Goal: Complete application form

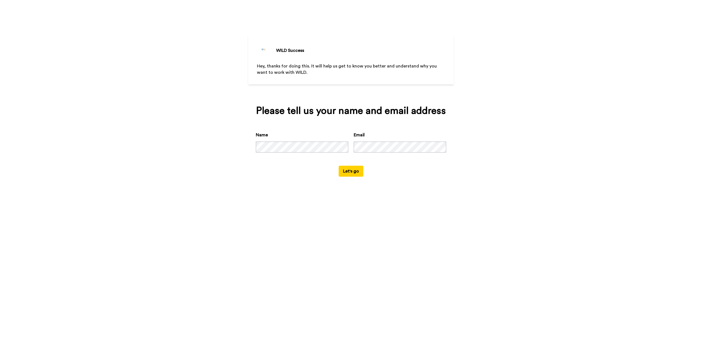
click at [191, 80] on div "WILD Success Hey, thanks for doing this. It will help us get to know you better…" at bounding box center [351, 179] width 702 height 358
click at [354, 173] on button "Let's go" at bounding box center [351, 171] width 25 height 11
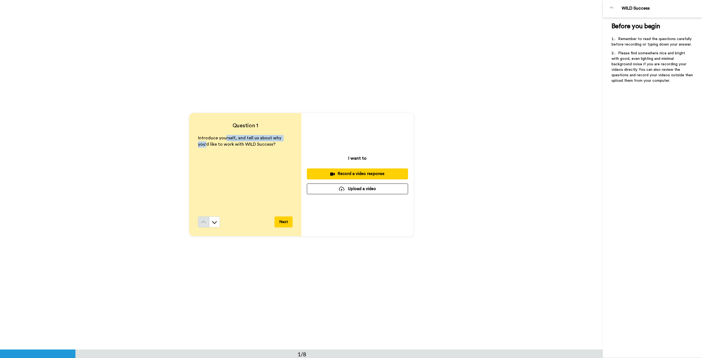
drag, startPoint x: 226, startPoint y: 138, endPoint x: 287, endPoint y: 137, distance: 61.5
click at [283, 137] on span "Introduce yourself, and tell us about why you'd like to work with WILD Success?" at bounding box center [240, 141] width 85 height 11
drag, startPoint x: 209, startPoint y: 142, endPoint x: 256, endPoint y: 144, distance: 47.2
click at [254, 144] on span "Introduce yourself, and tell us about why you'd like to work with WILD Success?" at bounding box center [240, 141] width 85 height 11
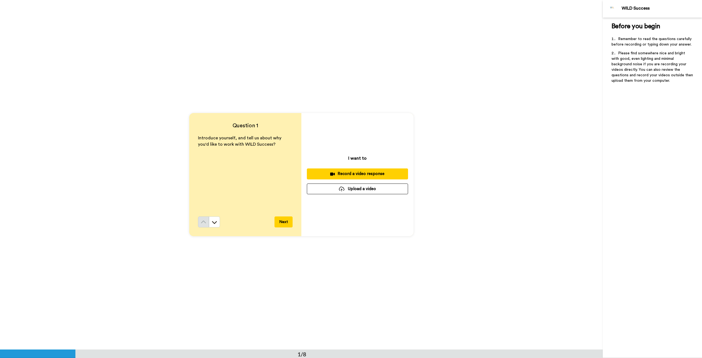
click at [256, 144] on span "Introduce yourself, and tell us about why you'd like to work with WILD Success?" at bounding box center [240, 141] width 85 height 11
click at [277, 145] on p "Introduce yourself, and tell us about why you'd like to work with WILD Success?" at bounding box center [245, 141] width 95 height 13
click at [355, 156] on p "I want to" at bounding box center [357, 158] width 18 height 7
drag, startPoint x: 631, startPoint y: 41, endPoint x: 664, endPoint y: 70, distance: 44.1
click at [665, 69] on ol "Remember to read the questions carefully before recording or typing down your a…" at bounding box center [653, 61] width 82 height 50
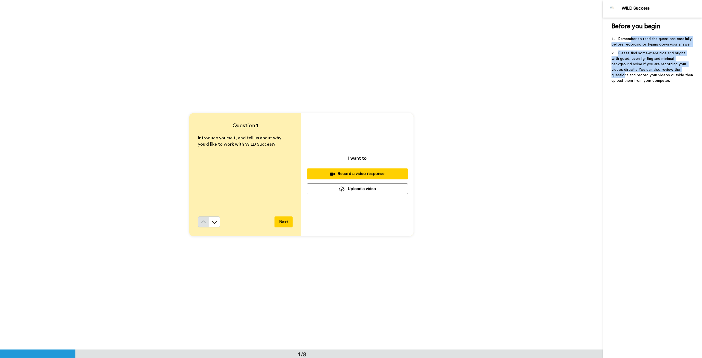
click at [664, 70] on span "Please find somewhere nice and bright with good, even lighting and minimal back…" at bounding box center [653, 66] width 83 height 31
drag, startPoint x: 649, startPoint y: 38, endPoint x: 675, endPoint y: 42, distance: 26.0
click at [675, 42] on li "Remember to read the questions carefully before recording or typing down your a…" at bounding box center [653, 43] width 82 height 14
click at [216, 223] on button at bounding box center [214, 221] width 11 height 11
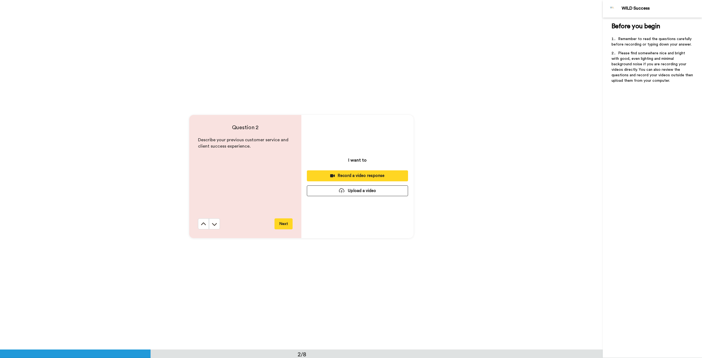
scroll to position [350, 0]
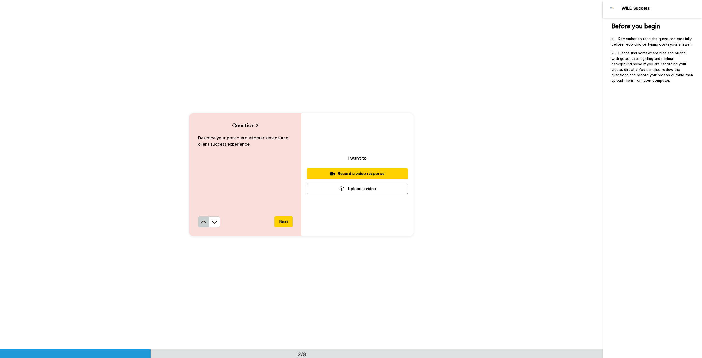
click at [202, 221] on icon at bounding box center [203, 221] width 5 height 3
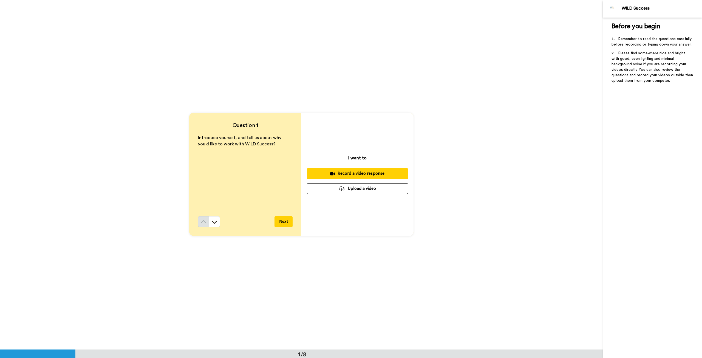
scroll to position [0, 0]
drag, startPoint x: 632, startPoint y: 55, endPoint x: 662, endPoint y: 72, distance: 34.4
click at [661, 67] on li "Please find somewhere nice and bright with good, even lighting and minimal back…" at bounding box center [653, 68] width 82 height 36
click at [663, 74] on span "Please find somewhere nice and bright with good, even lighting and minimal back…" at bounding box center [653, 66] width 83 height 31
click at [494, 225] on div "Question 1 Introduce yourself, and tell us about why you'd like to work with WI…" at bounding box center [301, 175] width 603 height 350
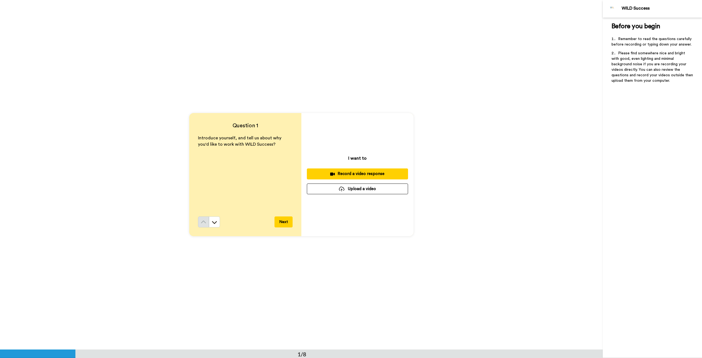
click at [493, 205] on div "Question 1 Introduce yourself, and tell us about why you'd like to work with WI…" at bounding box center [301, 175] width 603 height 350
